Goal: Transaction & Acquisition: Book appointment/travel/reservation

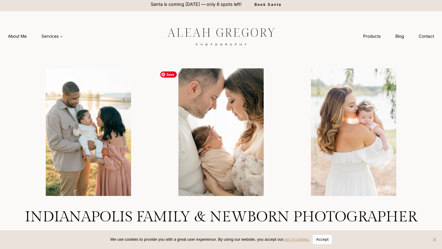
scroll to position [4, 0]
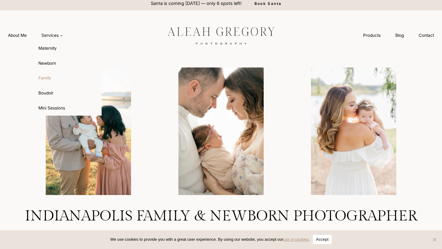
click at [46, 78] on link "Family" at bounding box center [68, 78] width 68 height 15
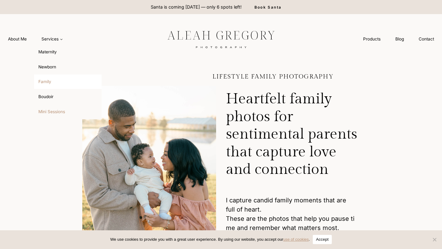
click at [54, 110] on link "Mini Sessions" at bounding box center [68, 111] width 68 height 15
